Goal: Navigation & Orientation: Find specific page/section

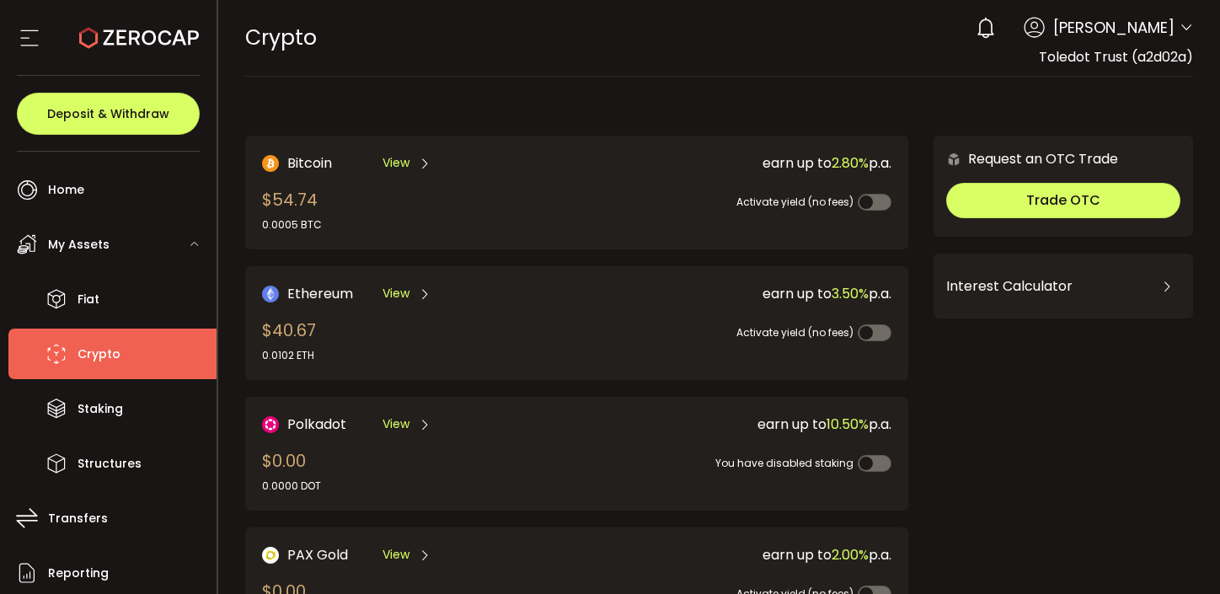
scroll to position [612, 0]
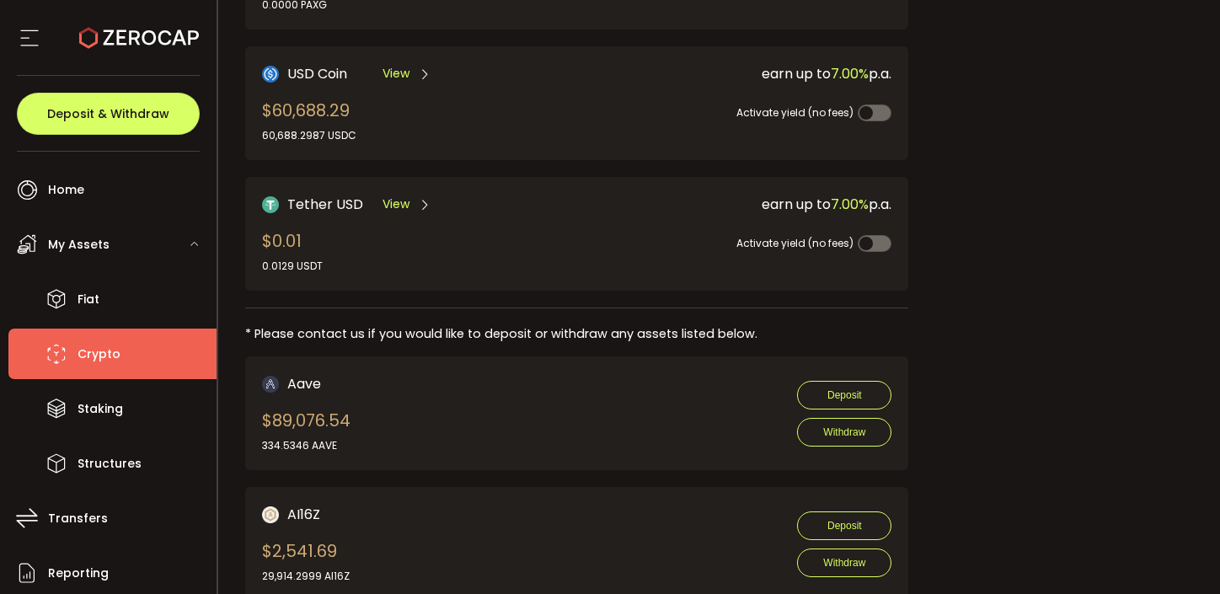
click at [644, 438] on div "Aave $89,076.54 334.5346 AAVE Deposit Withdraw" at bounding box center [577, 413] width 630 height 80
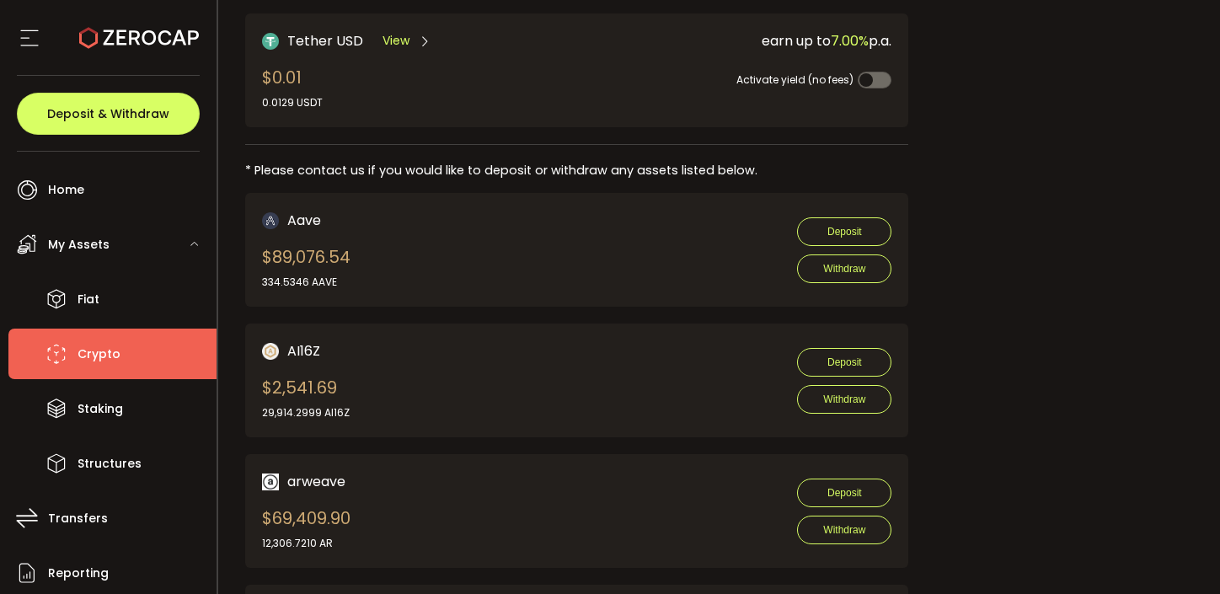
scroll to position [967, 0]
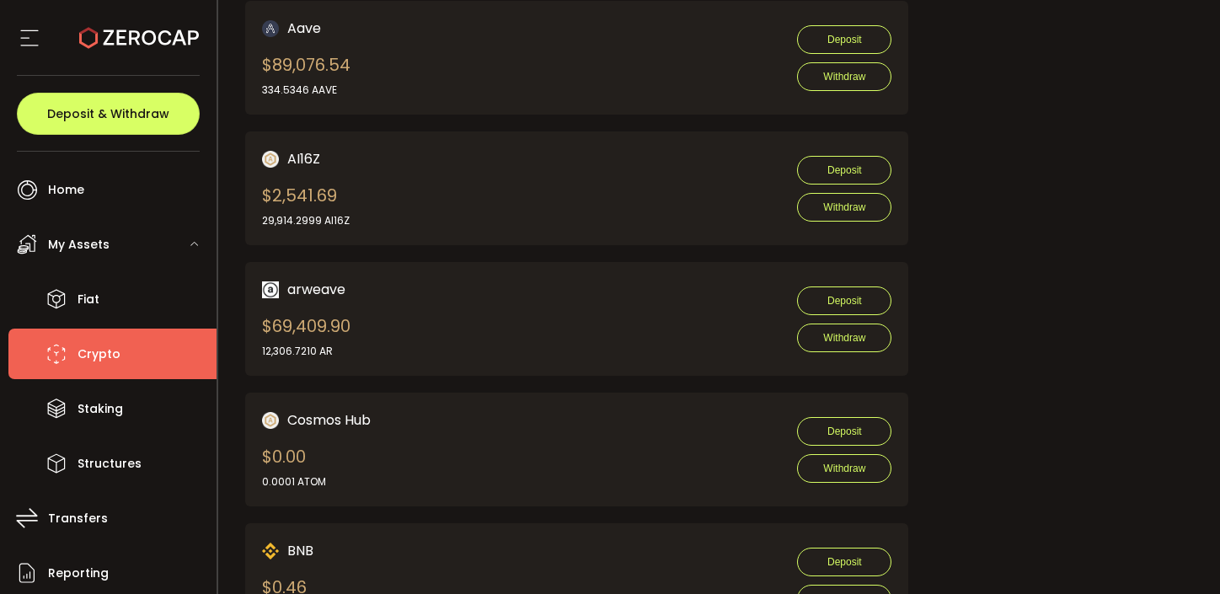
click at [734, 302] on div "arweave $69,409.90 12,306.7210 AR Deposit Withdraw" at bounding box center [577, 319] width 630 height 80
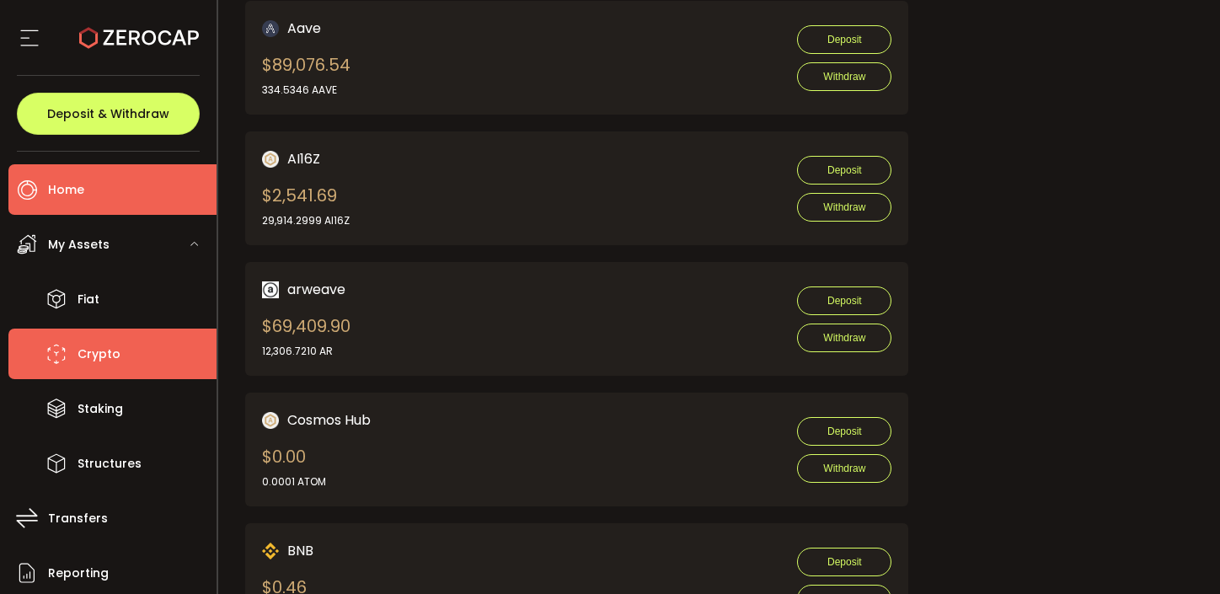
click at [112, 194] on li "Home" at bounding box center [112, 189] width 208 height 51
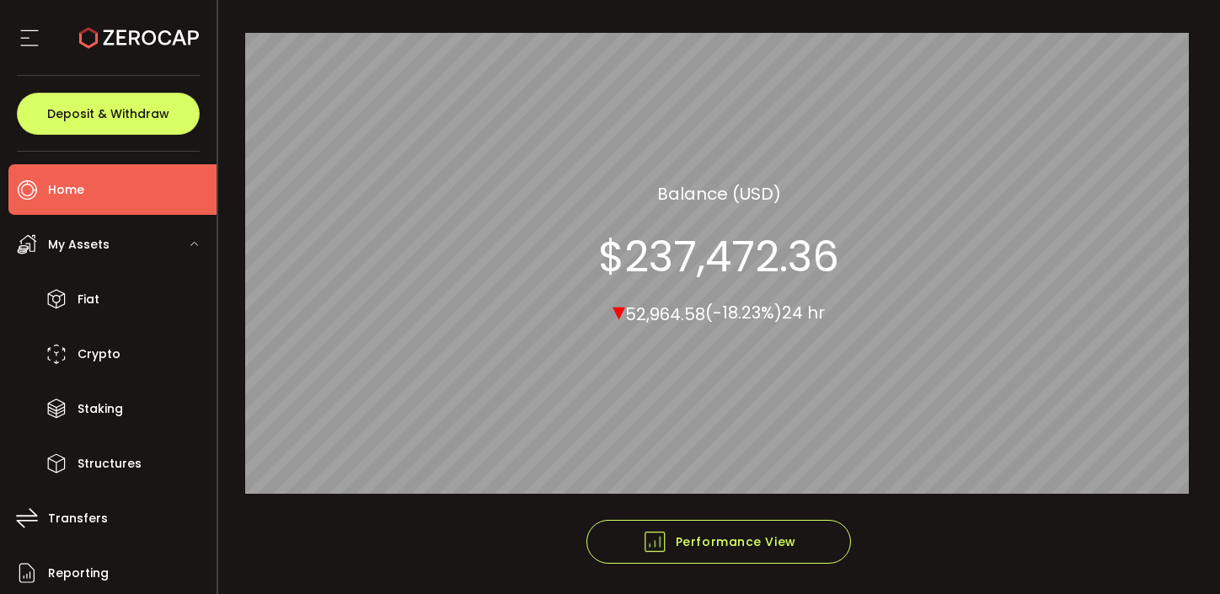
scroll to position [236, 0]
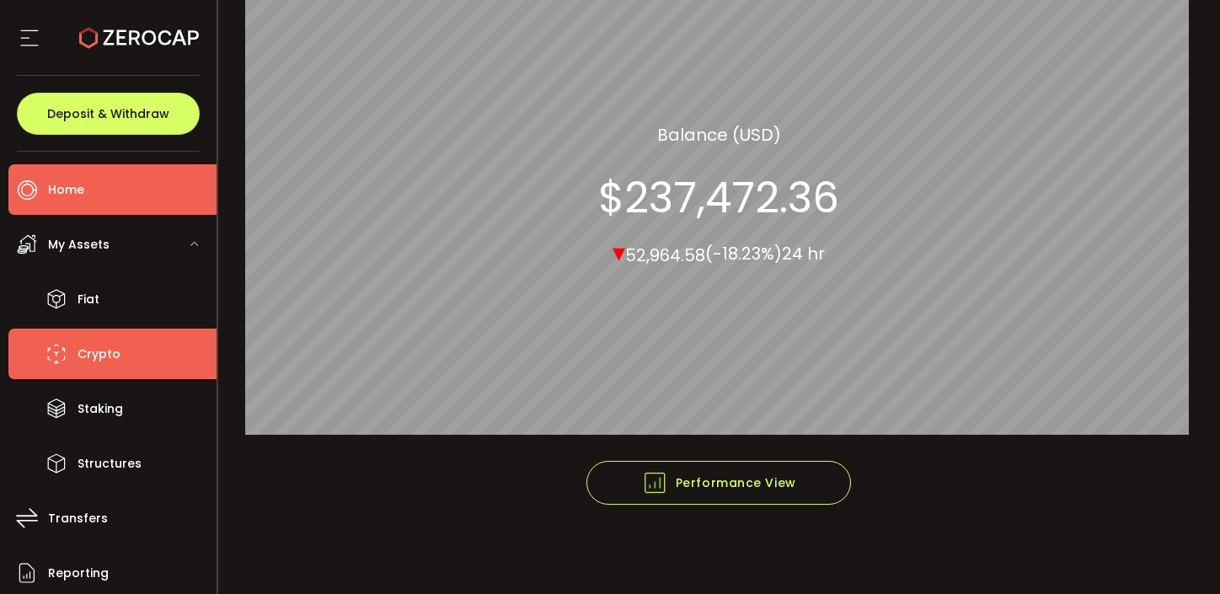
click at [95, 361] on span "Crypto" at bounding box center [99, 354] width 43 height 24
